Goal: Task Accomplishment & Management: Use online tool/utility

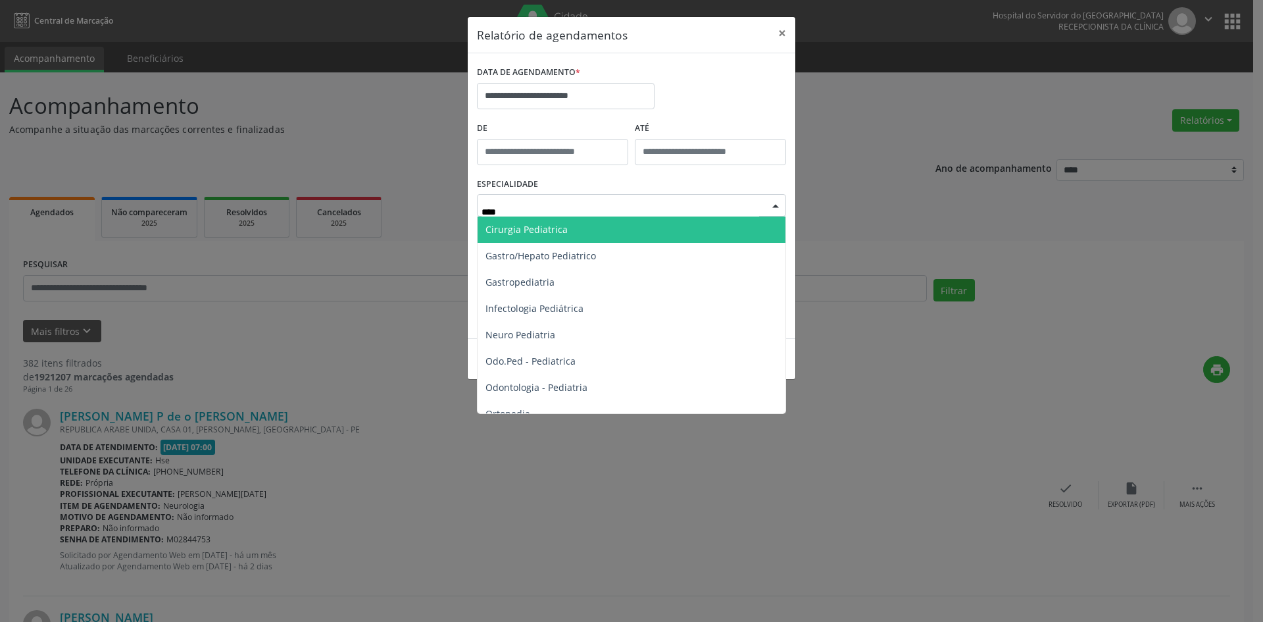
type input "*****"
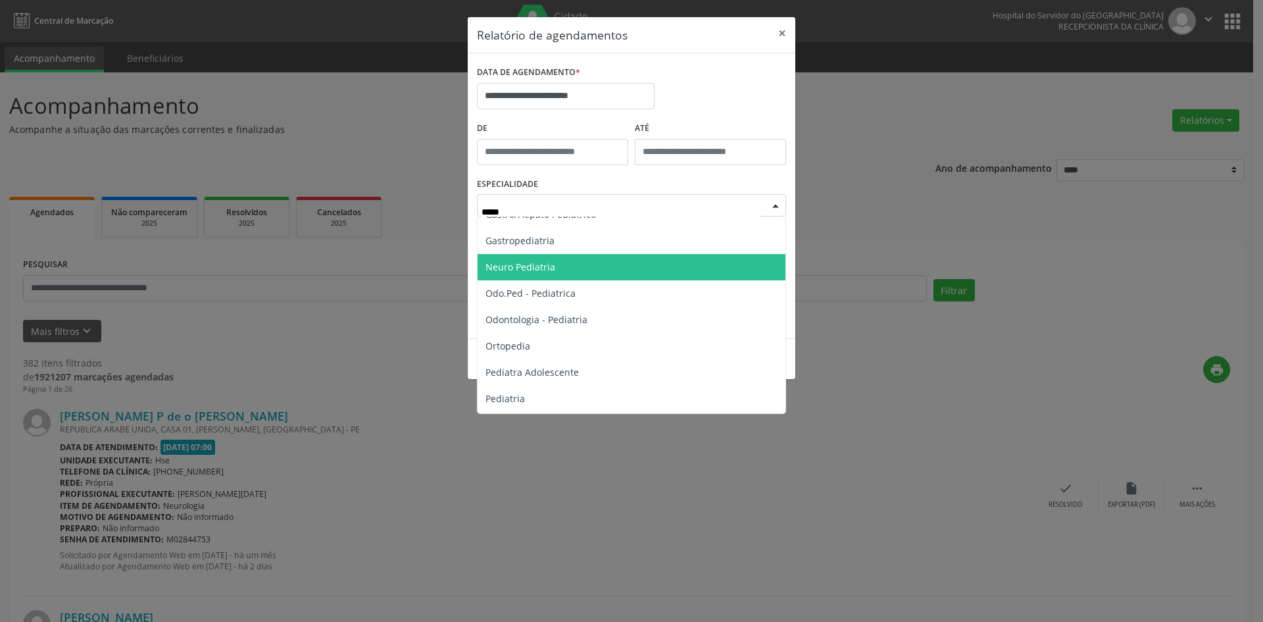
scroll to position [66, 0]
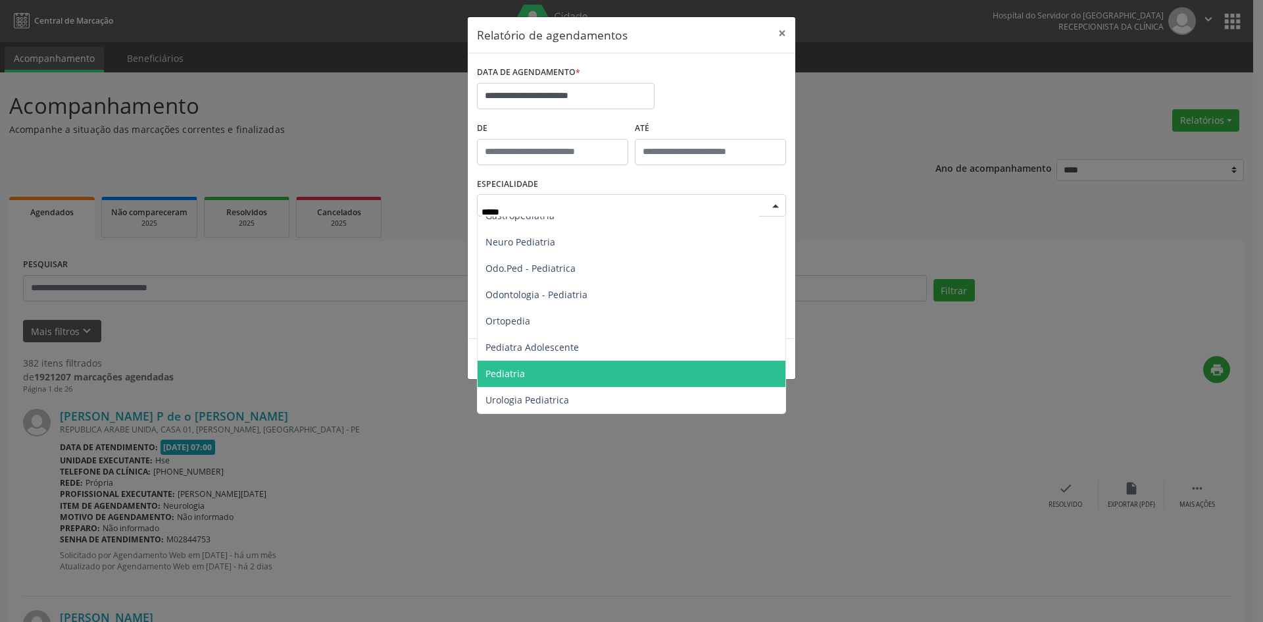
click at [583, 370] on span "Pediatria" at bounding box center [631, 373] width 308 height 26
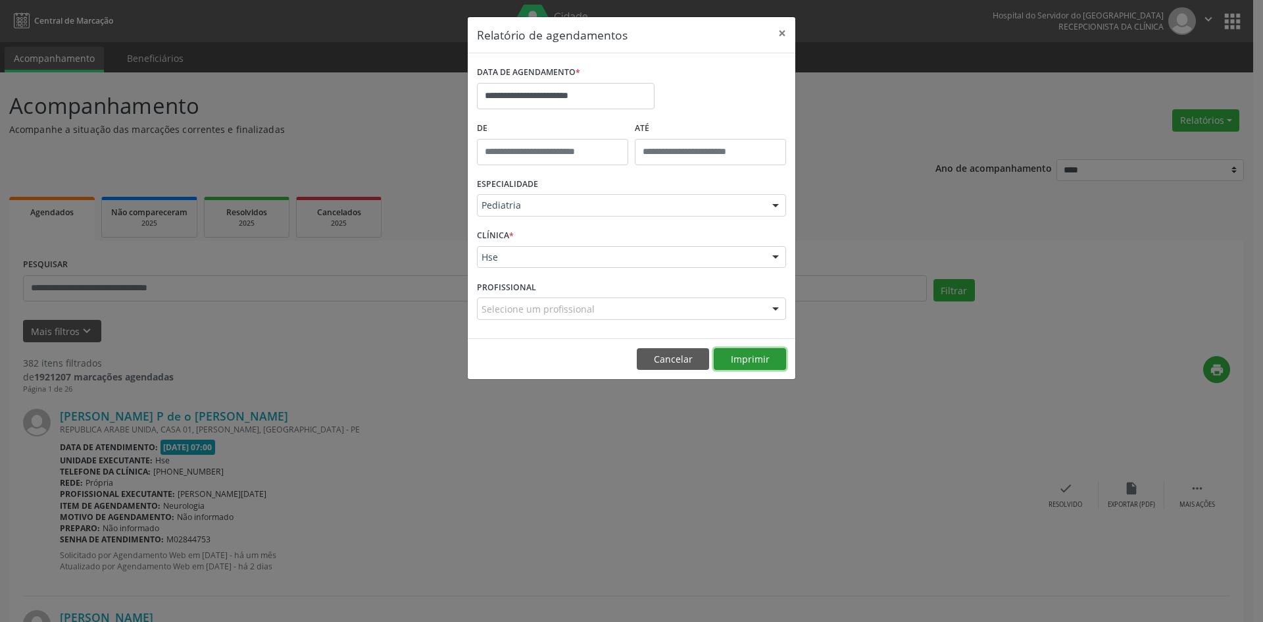
click at [750, 358] on button "Imprimir" at bounding box center [750, 359] width 72 height 22
click at [751, 362] on button "Imprimir" at bounding box center [750, 359] width 72 height 22
click at [675, 354] on button "Cancelar" at bounding box center [673, 359] width 72 height 22
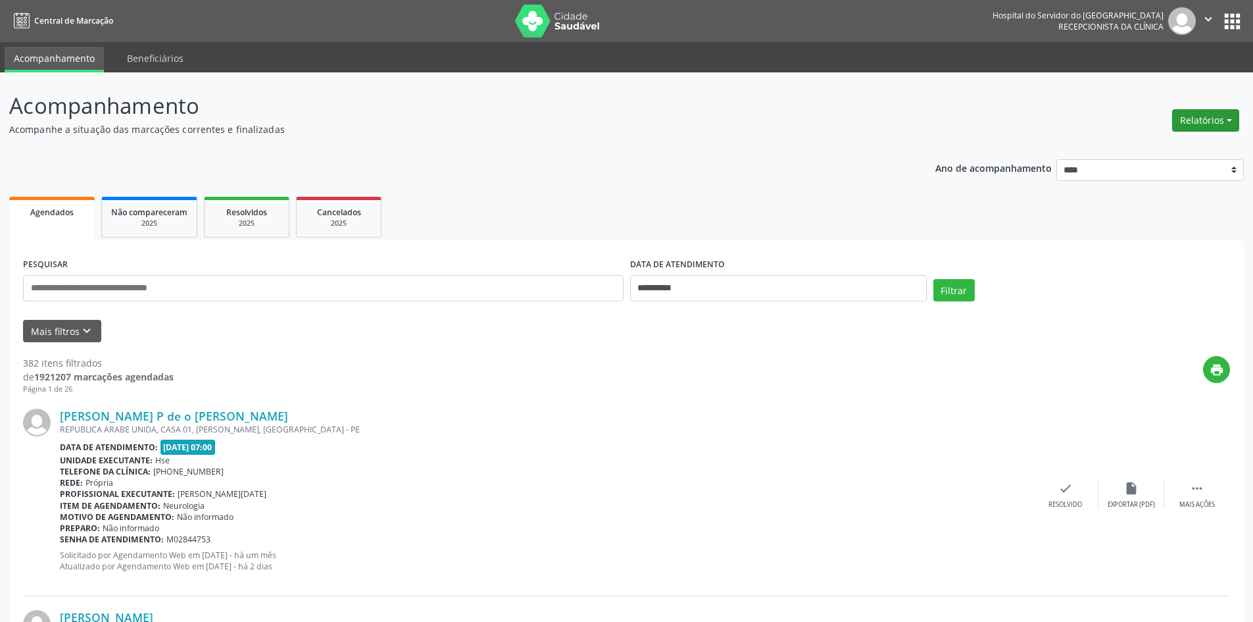
click at [1208, 122] on button "Relatórios" at bounding box center [1205, 120] width 67 height 22
click at [1171, 145] on link "Agendamentos" at bounding box center [1168, 148] width 141 height 18
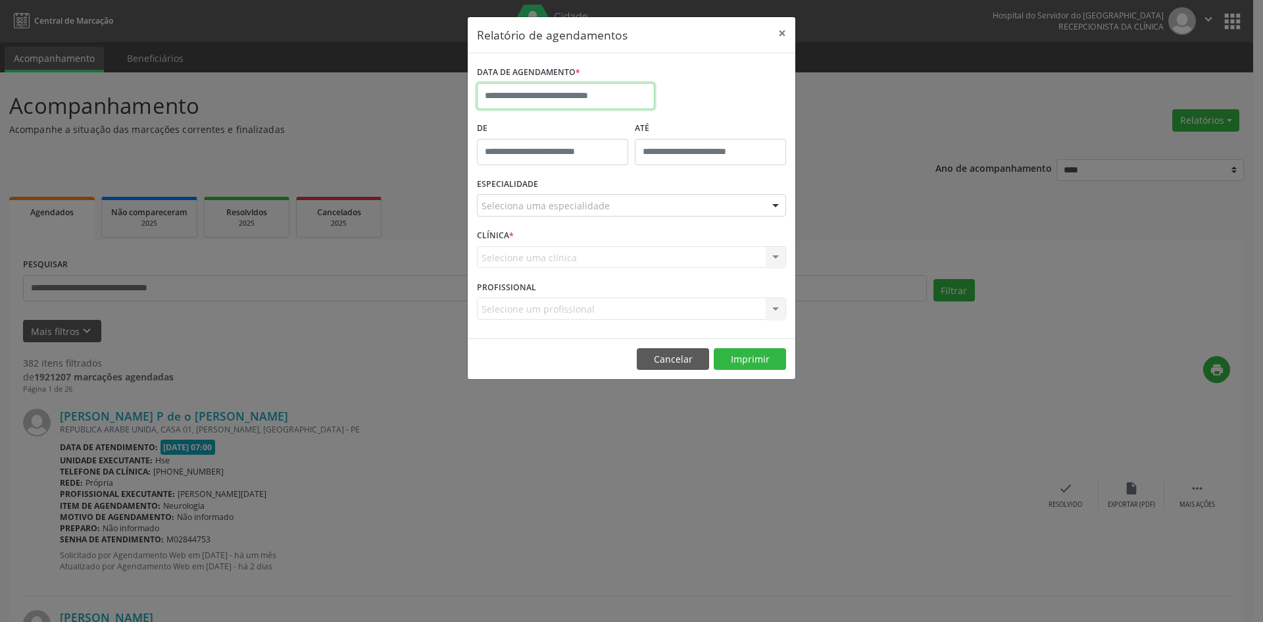
click at [606, 97] on input "text" at bounding box center [566, 96] width 178 height 26
click at [524, 160] on span "1" at bounding box center [520, 165] width 26 height 26
type input "**********"
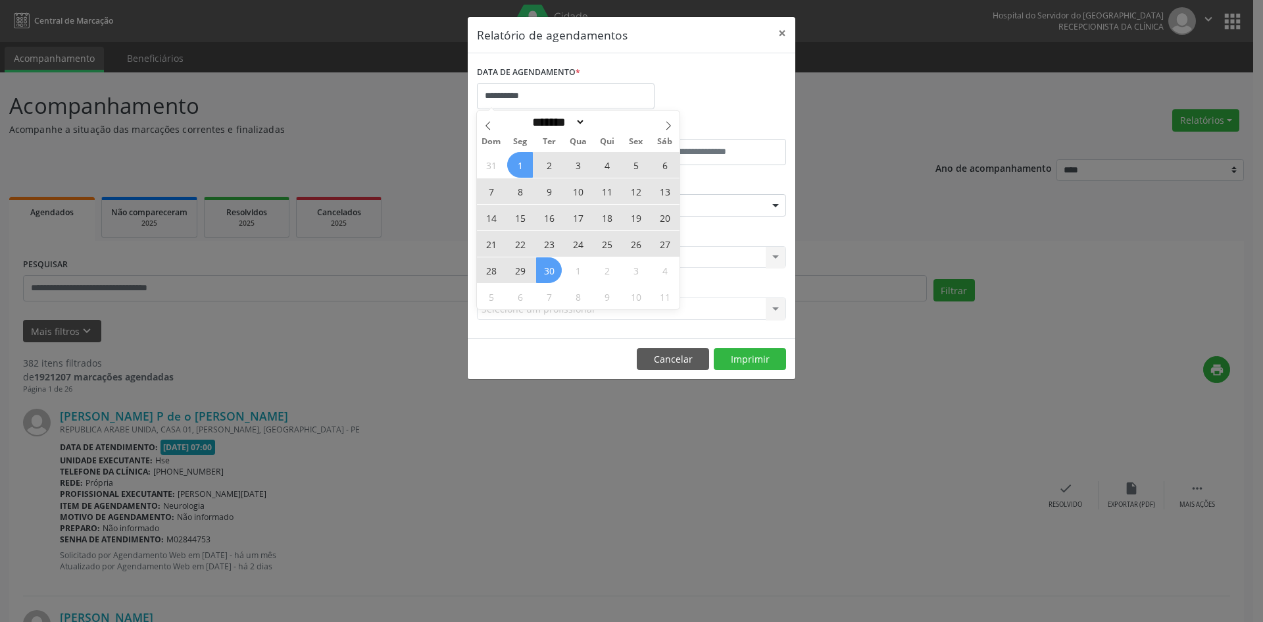
drag, startPoint x: 524, startPoint y: 160, endPoint x: 547, endPoint y: 262, distance: 104.7
click at [547, 262] on div "31 1 2 3 4 5 6 7 8 9 10 11 12 13 14 15 16 17 18 19 20 21 22 23 24 25 26 27 28 2…" at bounding box center [578, 230] width 203 height 158
click at [547, 262] on span "30" at bounding box center [549, 270] width 26 height 26
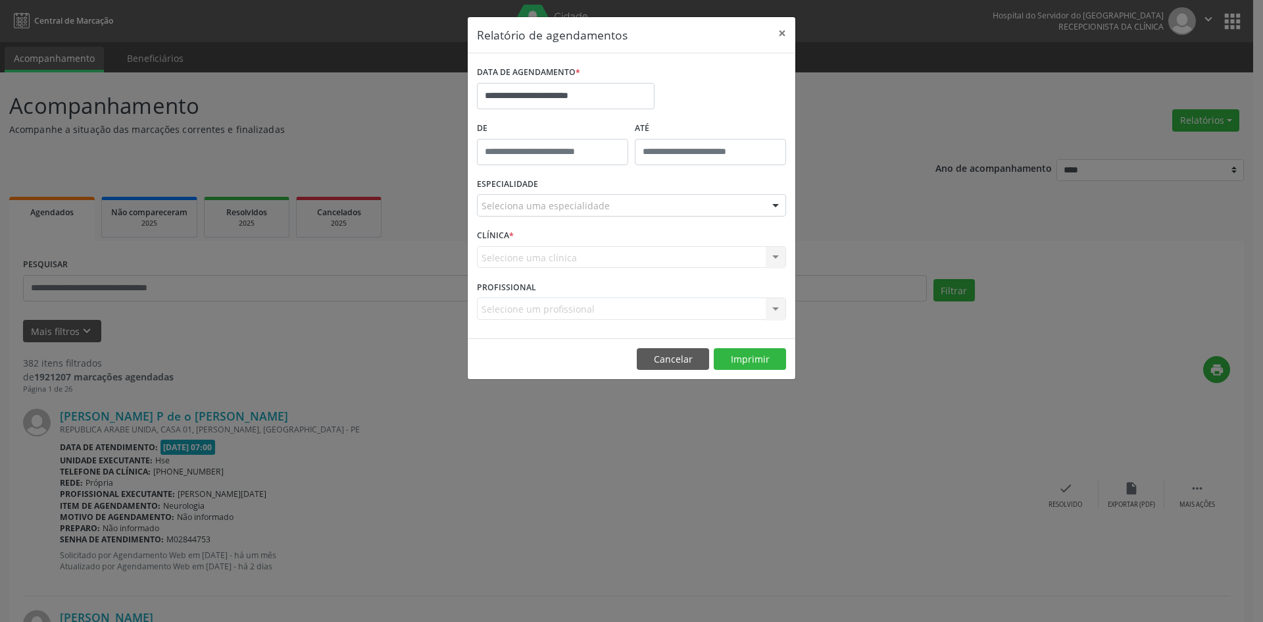
click at [616, 207] on div "Seleciona uma especialidade" at bounding box center [631, 205] width 309 height 22
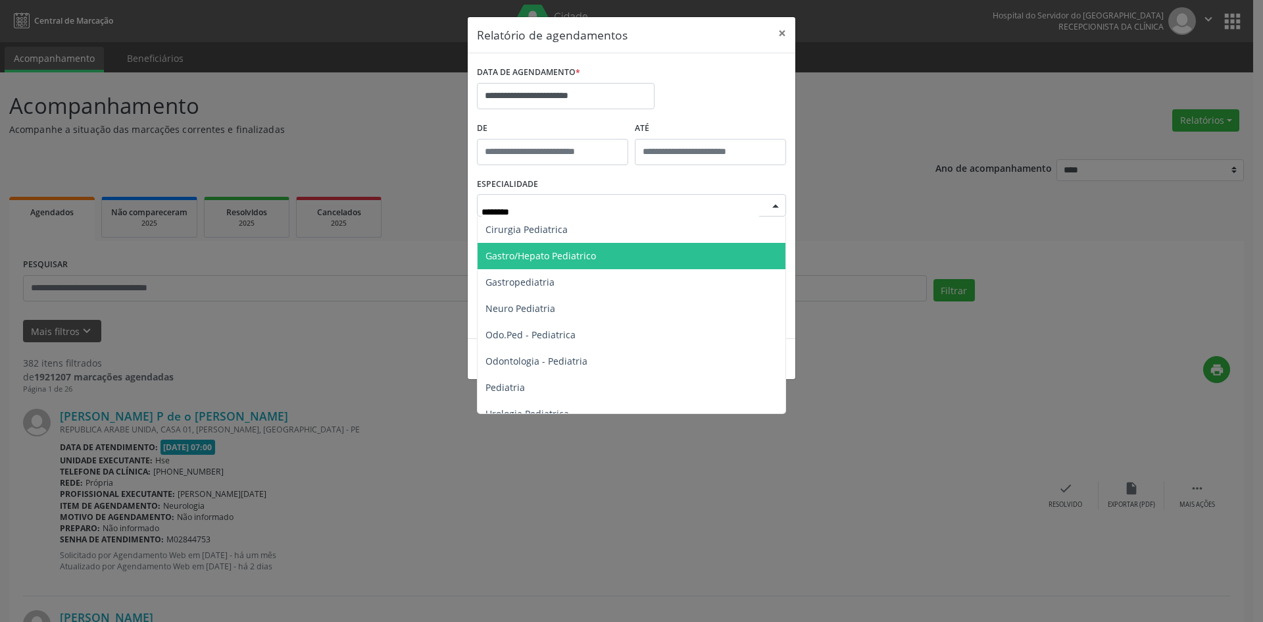
type input "*********"
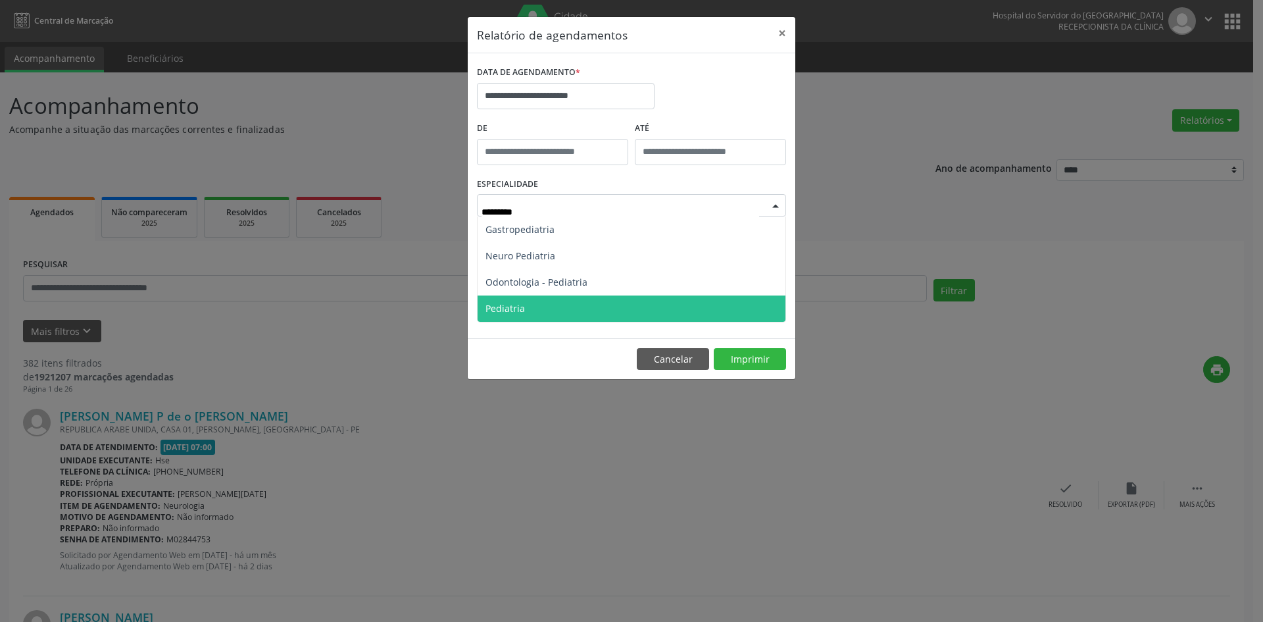
click at [567, 308] on span "Pediatria" at bounding box center [631, 308] width 308 height 26
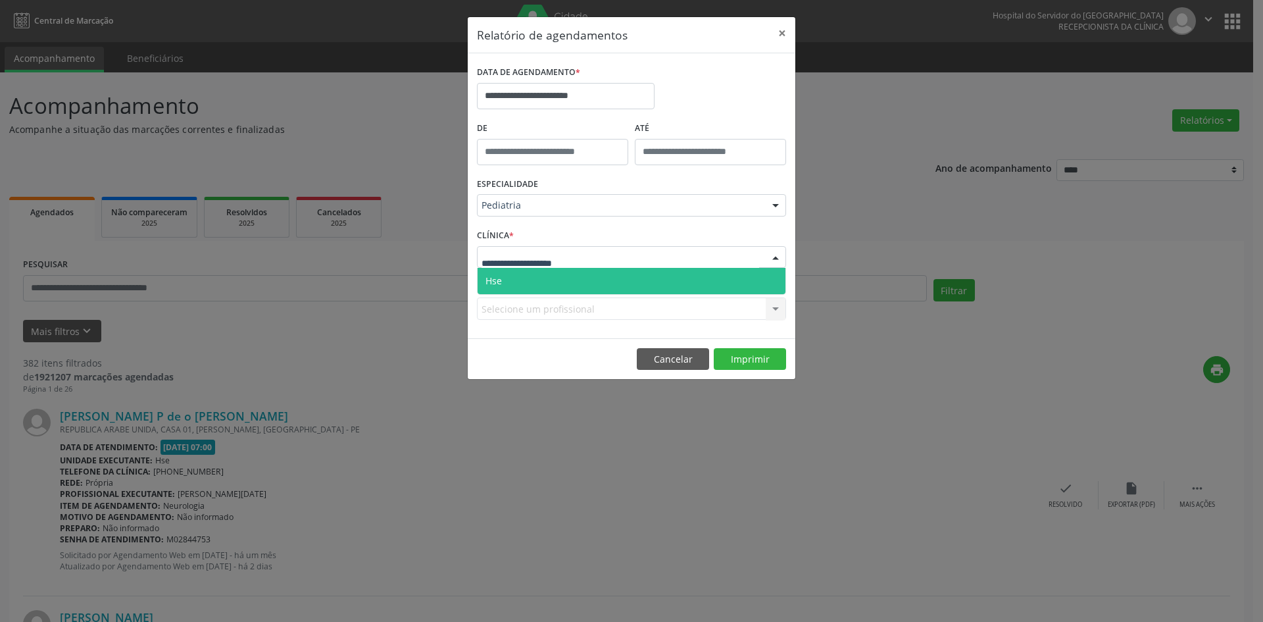
click at [575, 283] on span "Hse" at bounding box center [631, 281] width 308 height 26
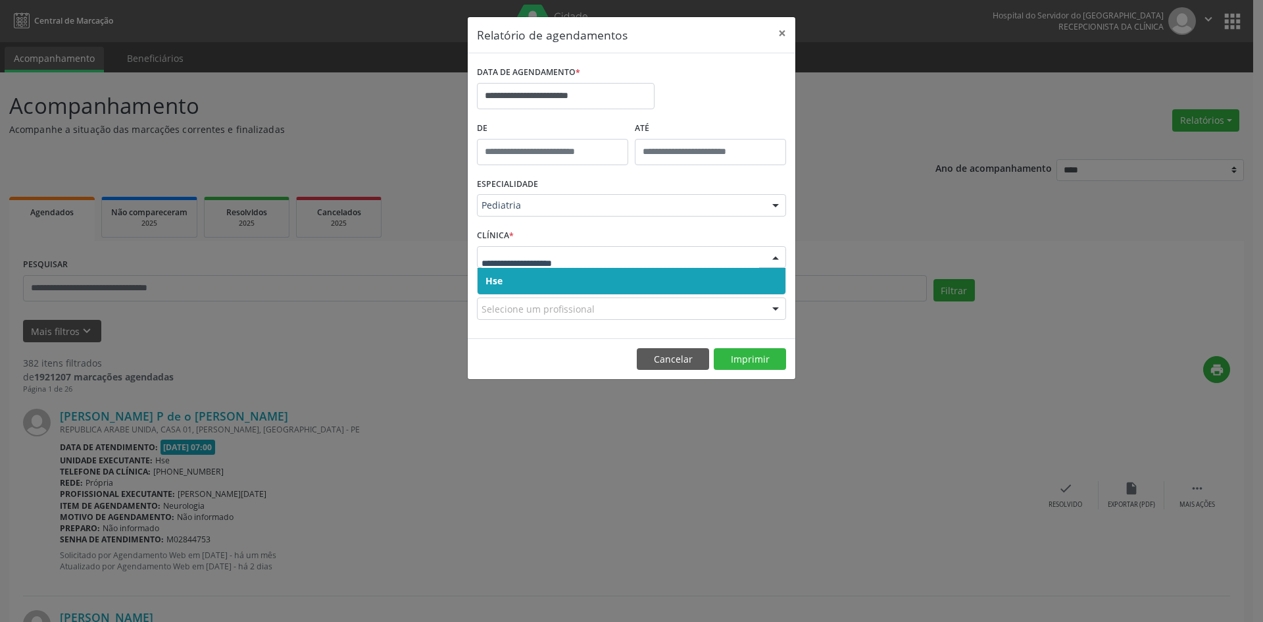
click at [581, 285] on span "Hse" at bounding box center [631, 281] width 308 height 26
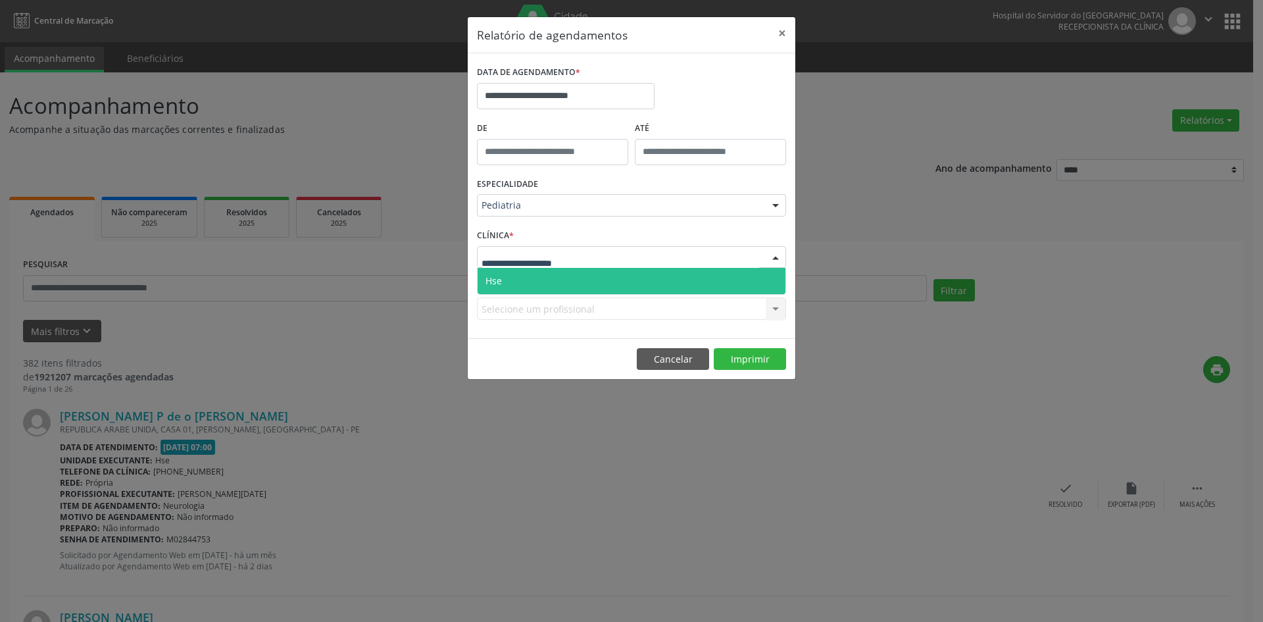
click at [610, 259] on div at bounding box center [631, 257] width 309 height 22
click at [614, 285] on span "Hse" at bounding box center [631, 281] width 308 height 26
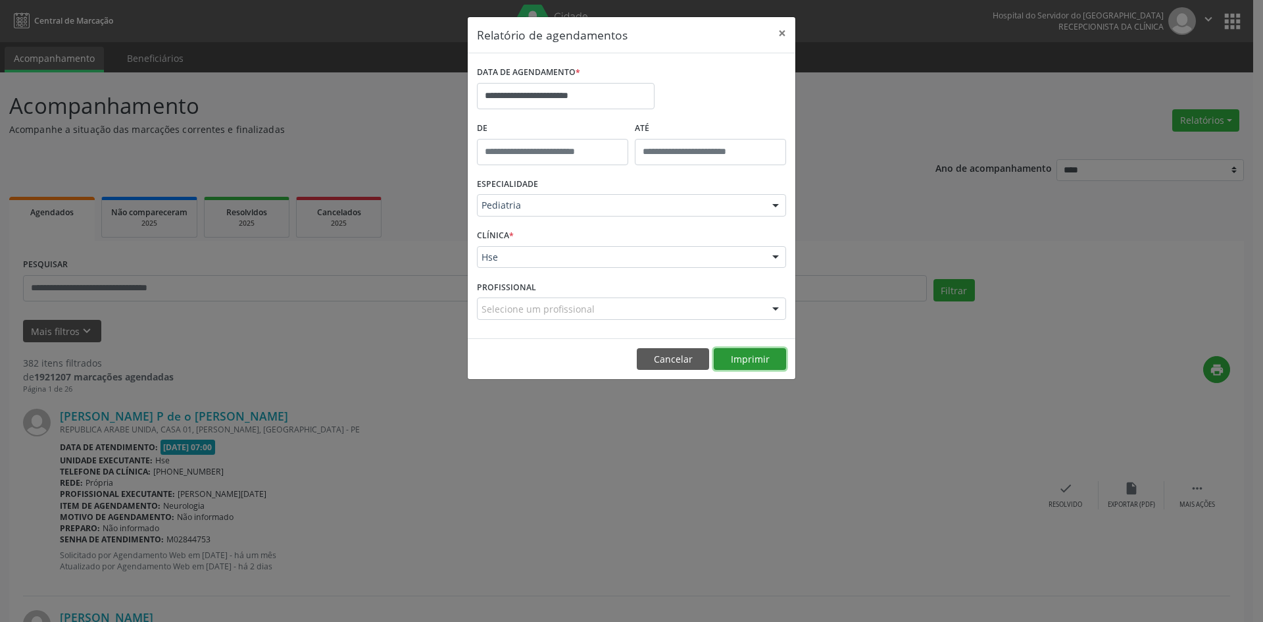
click at [744, 359] on button "Imprimir" at bounding box center [750, 359] width 72 height 22
click at [622, 309] on div "Selecione um profissional" at bounding box center [631, 308] width 309 height 22
click at [775, 307] on div at bounding box center [776, 309] width 20 height 22
click at [781, 30] on button "×" at bounding box center [782, 33] width 26 height 32
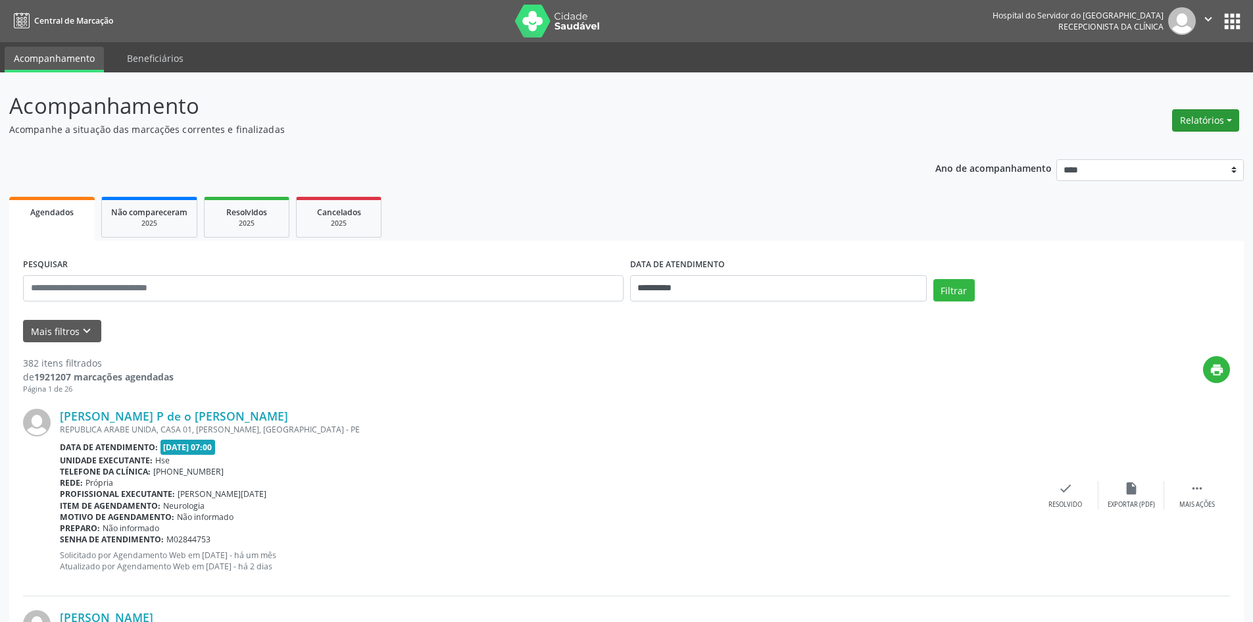
click at [1202, 119] on button "Relatórios" at bounding box center [1205, 120] width 67 height 22
click at [1163, 149] on link "Agendamentos" at bounding box center [1168, 148] width 141 height 18
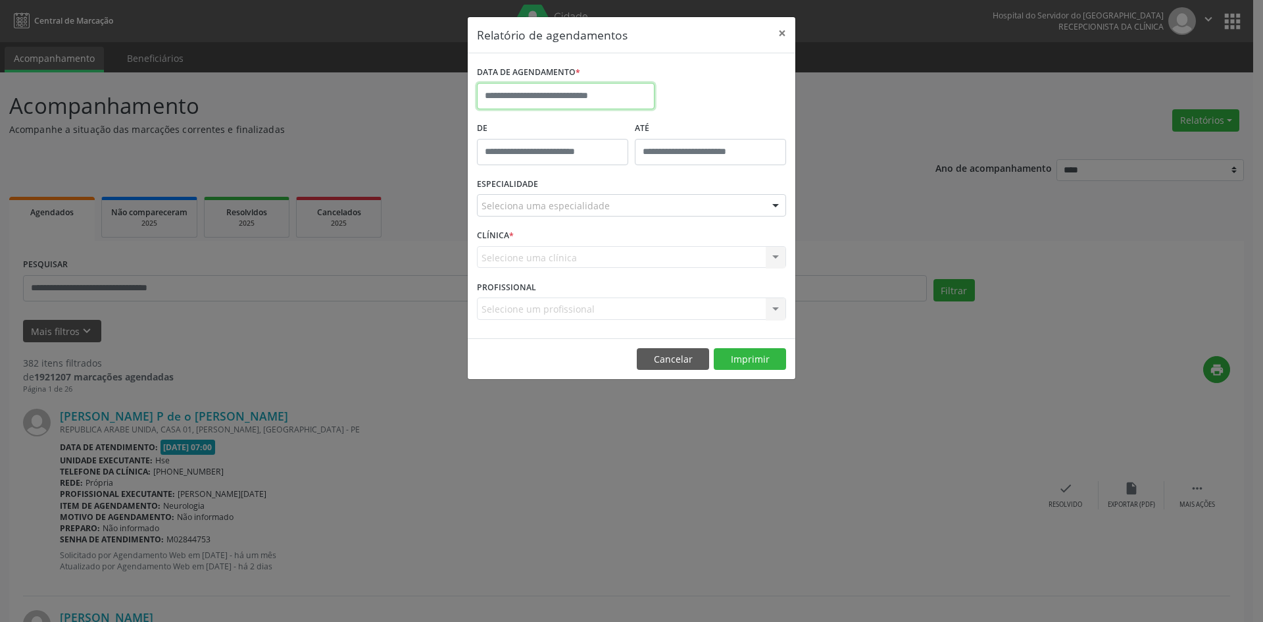
click at [585, 97] on input "text" at bounding box center [566, 96] width 178 height 26
click at [664, 125] on icon at bounding box center [668, 125] width 9 height 9
select select "*"
click at [583, 167] on span "1" at bounding box center [578, 165] width 26 height 26
type input "**********"
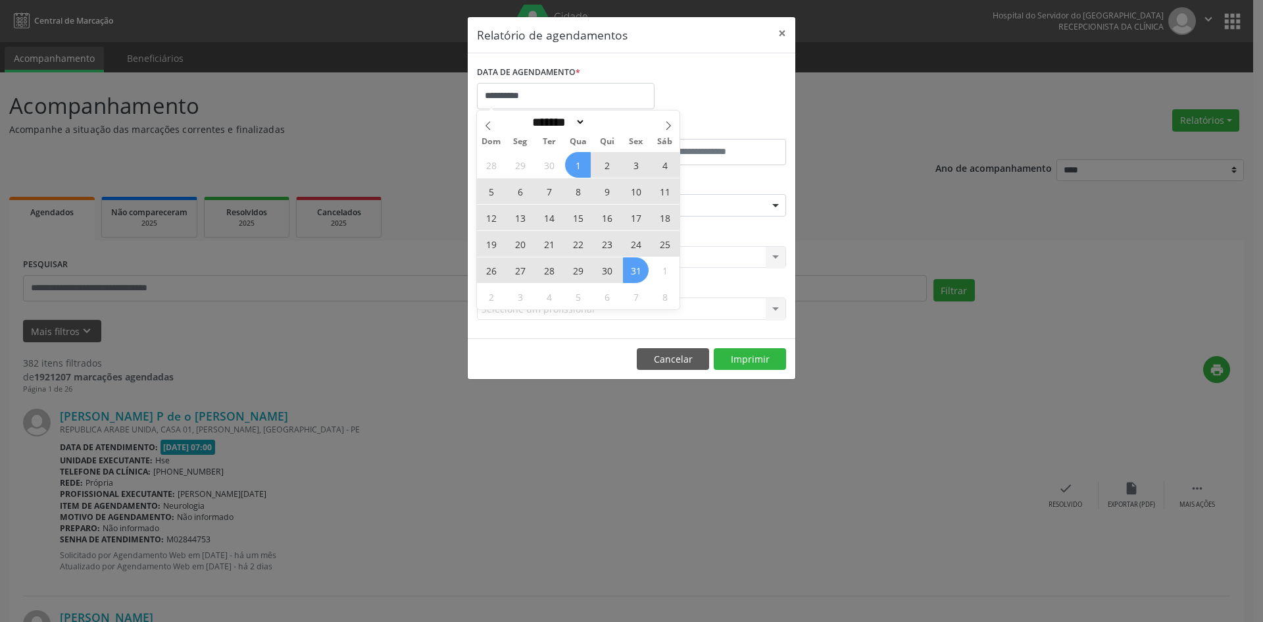
drag, startPoint x: 583, startPoint y: 167, endPoint x: 635, endPoint y: 270, distance: 115.9
click at [635, 270] on div "28 29 30 1 2 3 4 5 6 7 8 9 10 11 12 13 14 15 16 17 18 19 20 21 22 23 24 25 26 2…" at bounding box center [578, 230] width 203 height 158
click at [635, 270] on span "31" at bounding box center [636, 270] width 26 height 26
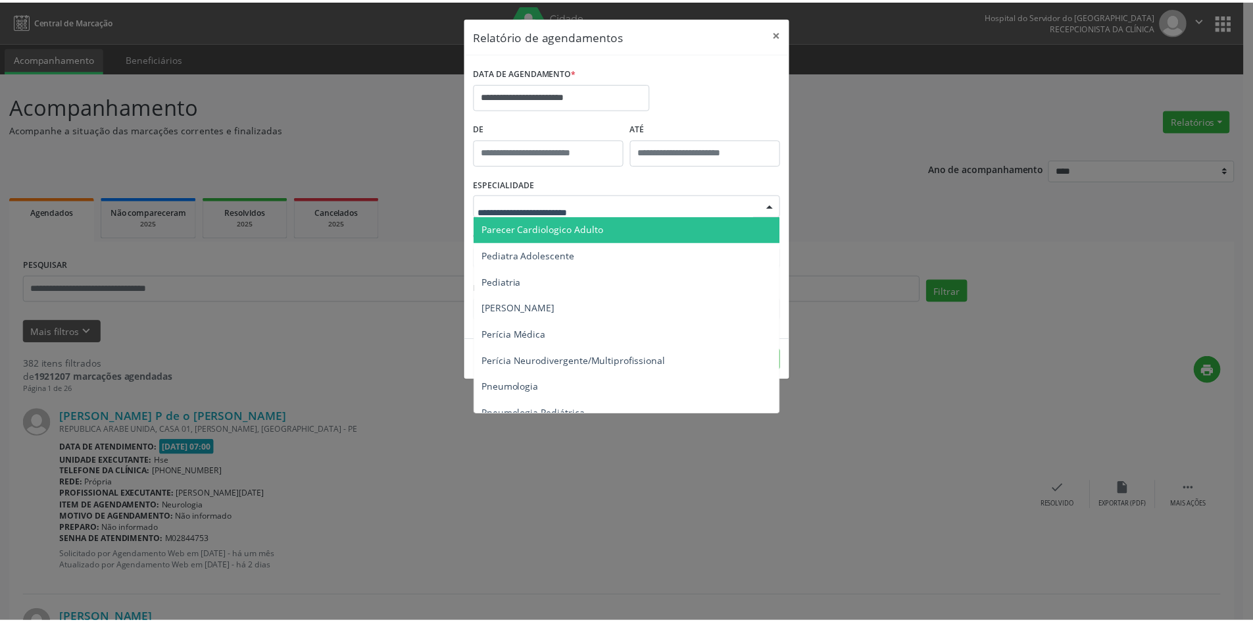
scroll to position [1997, 0]
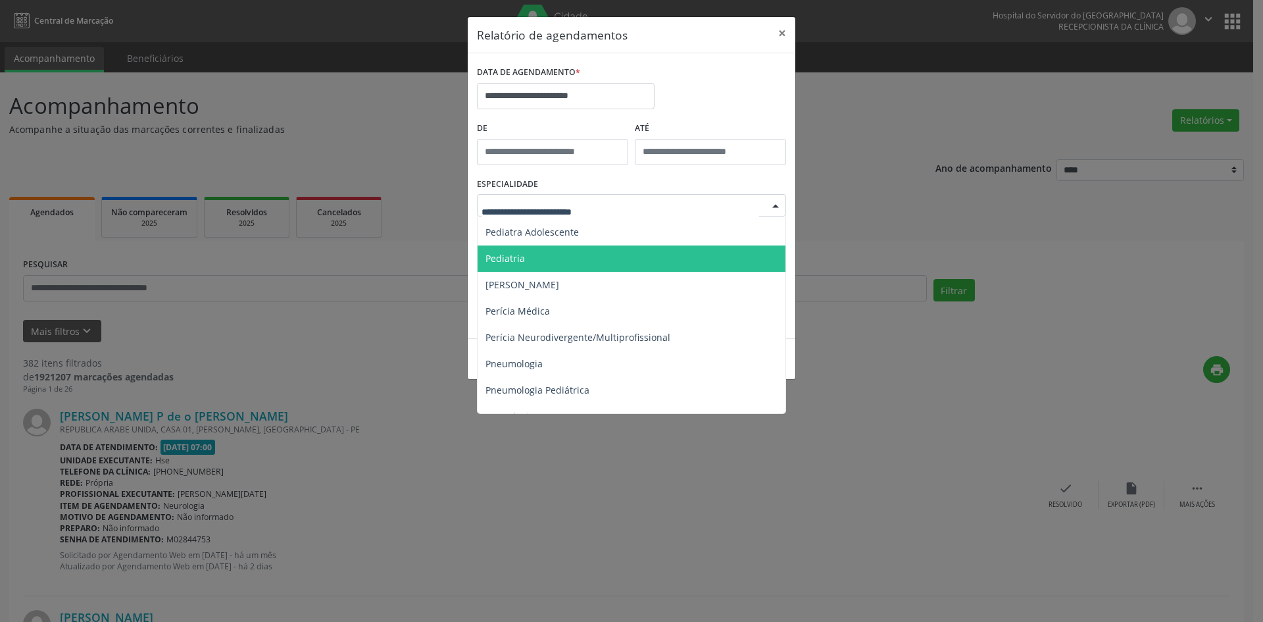
click at [608, 260] on span "Pediatria" at bounding box center [632, 258] width 310 height 26
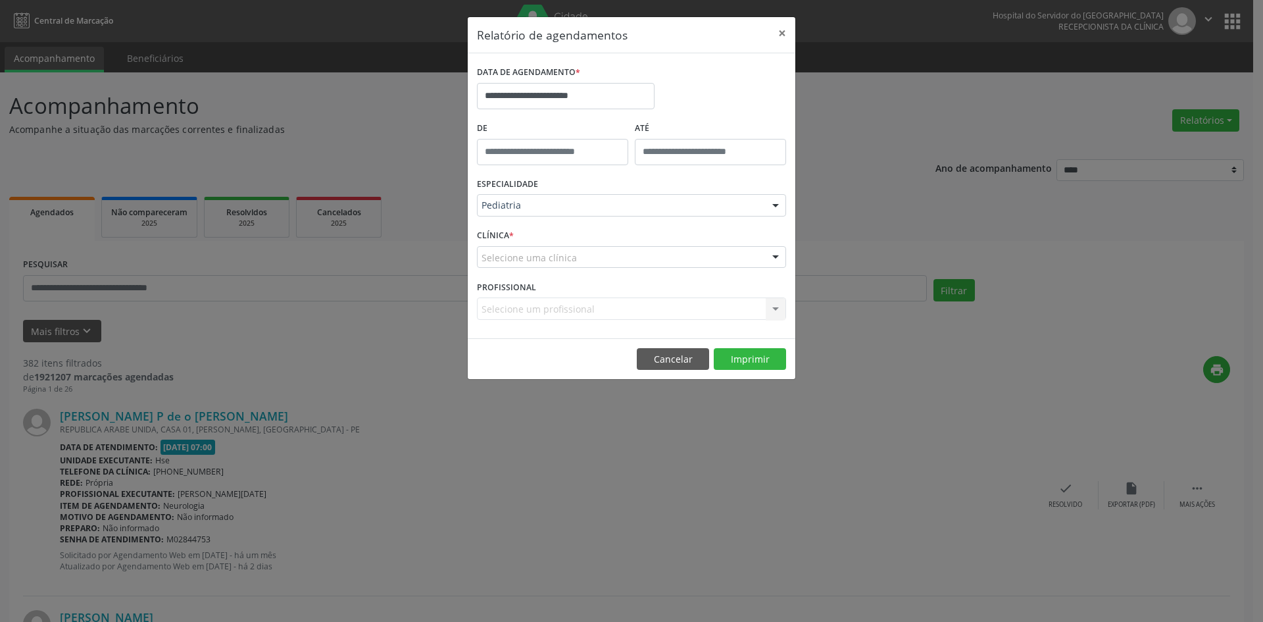
click at [681, 258] on div "Selecione uma clínica" at bounding box center [631, 257] width 309 height 22
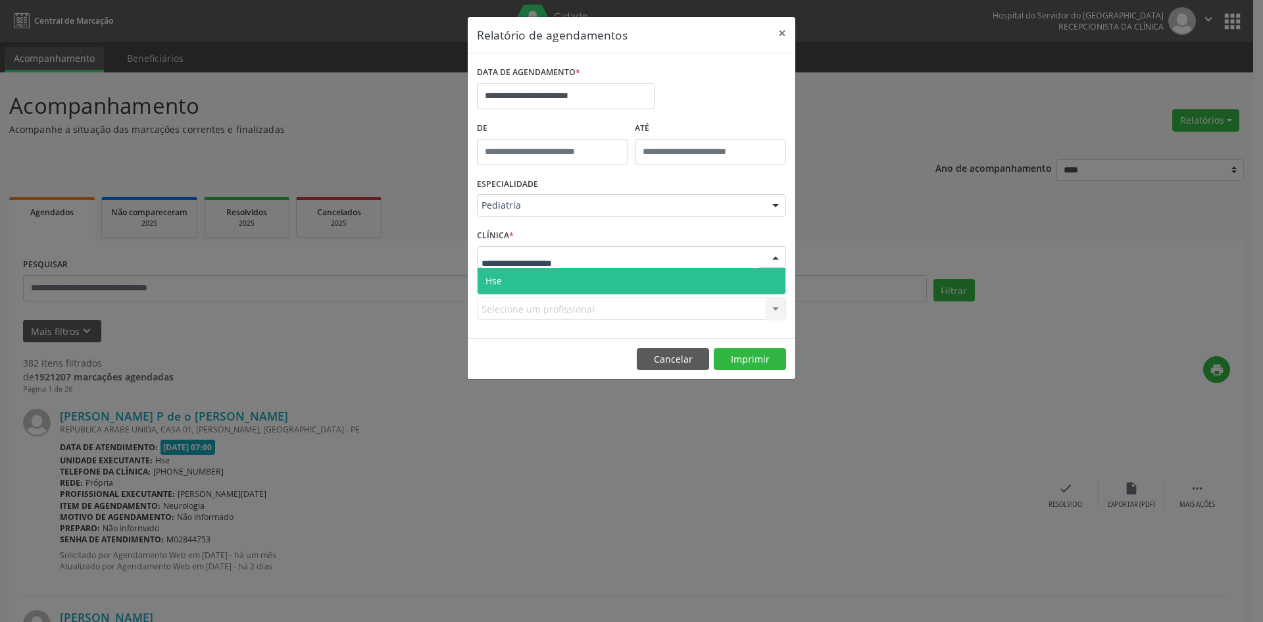
click at [674, 284] on span "Hse" at bounding box center [631, 281] width 308 height 26
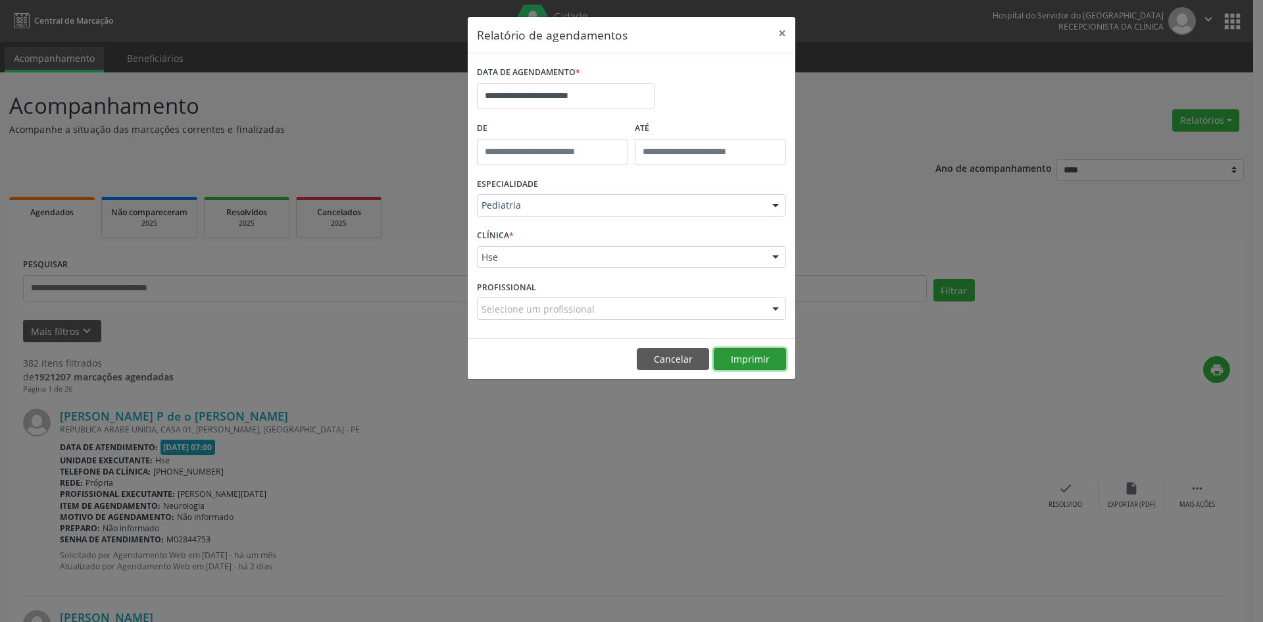
click at [752, 355] on button "Imprimir" at bounding box center [750, 359] width 72 height 22
click at [786, 33] on button "×" at bounding box center [782, 33] width 26 height 32
